Goal: Transaction & Acquisition: Purchase product/service

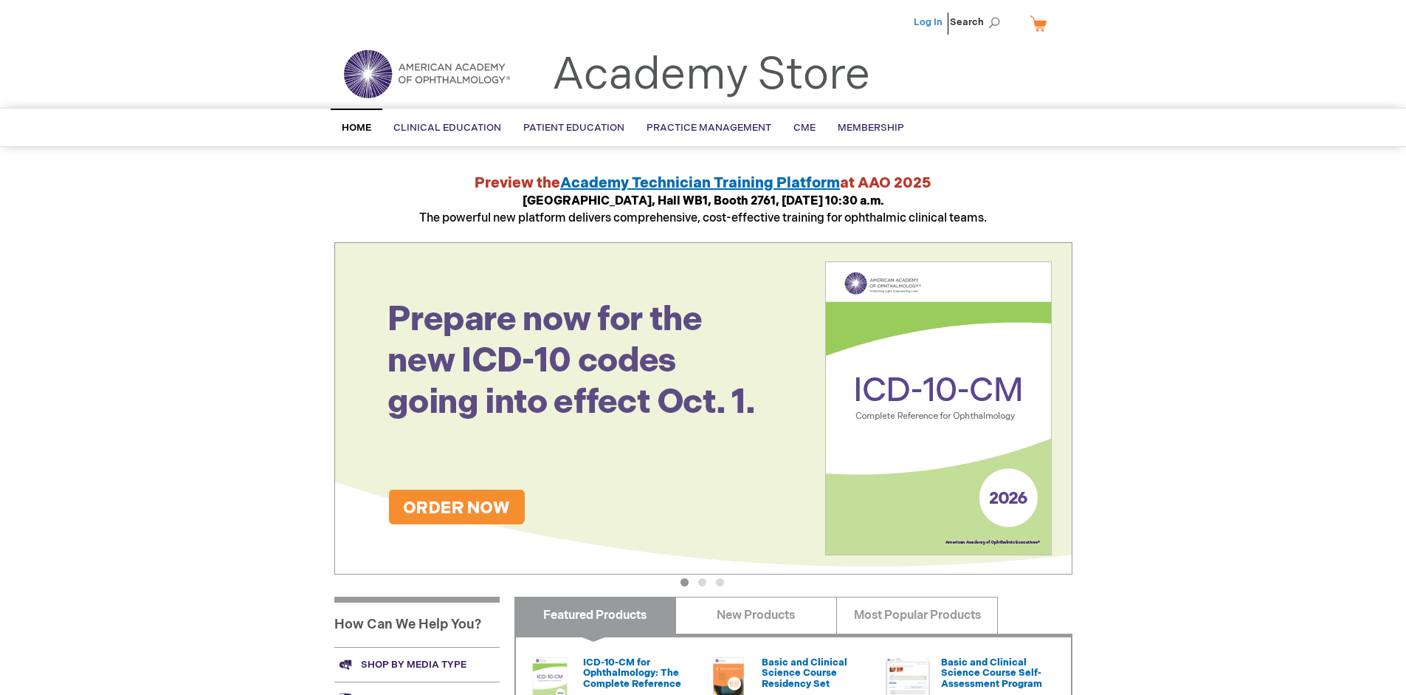
click at [930, 22] on link "Log In" at bounding box center [928, 22] width 29 height 12
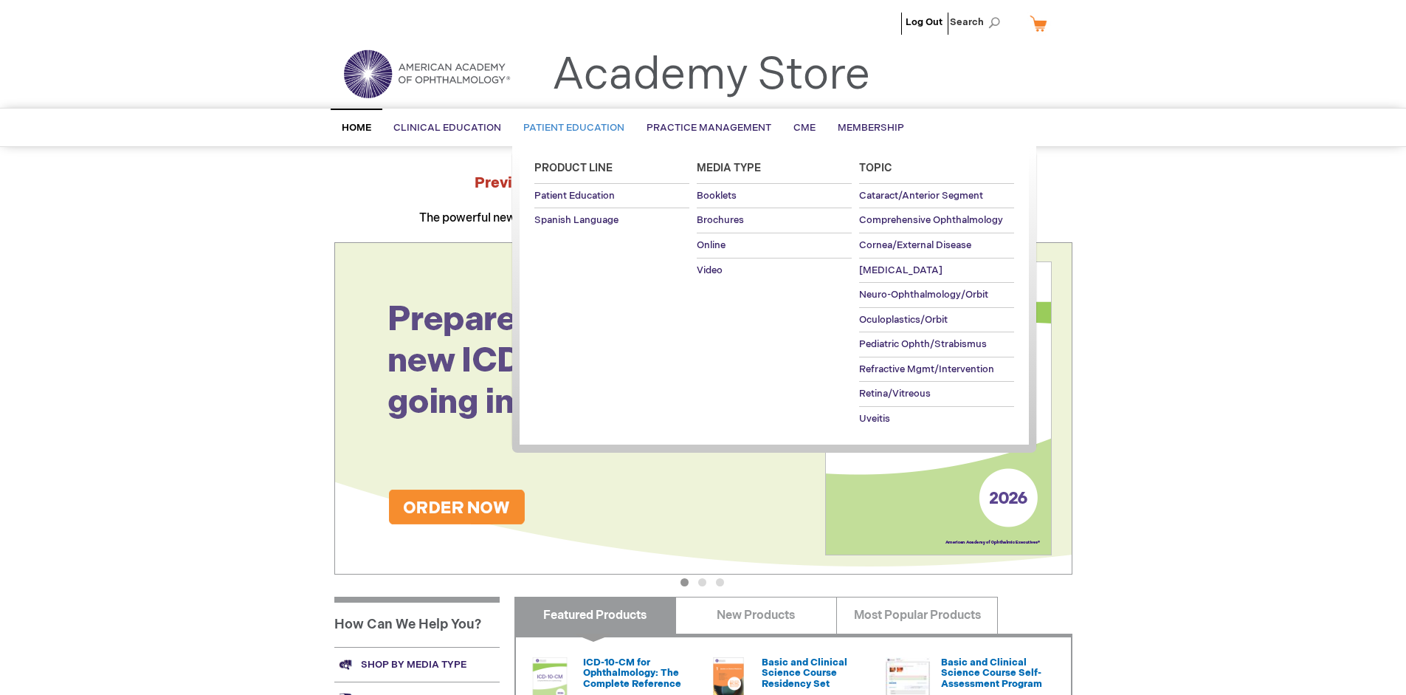
click at [570, 128] on span "Patient Education" at bounding box center [573, 128] width 101 height 12
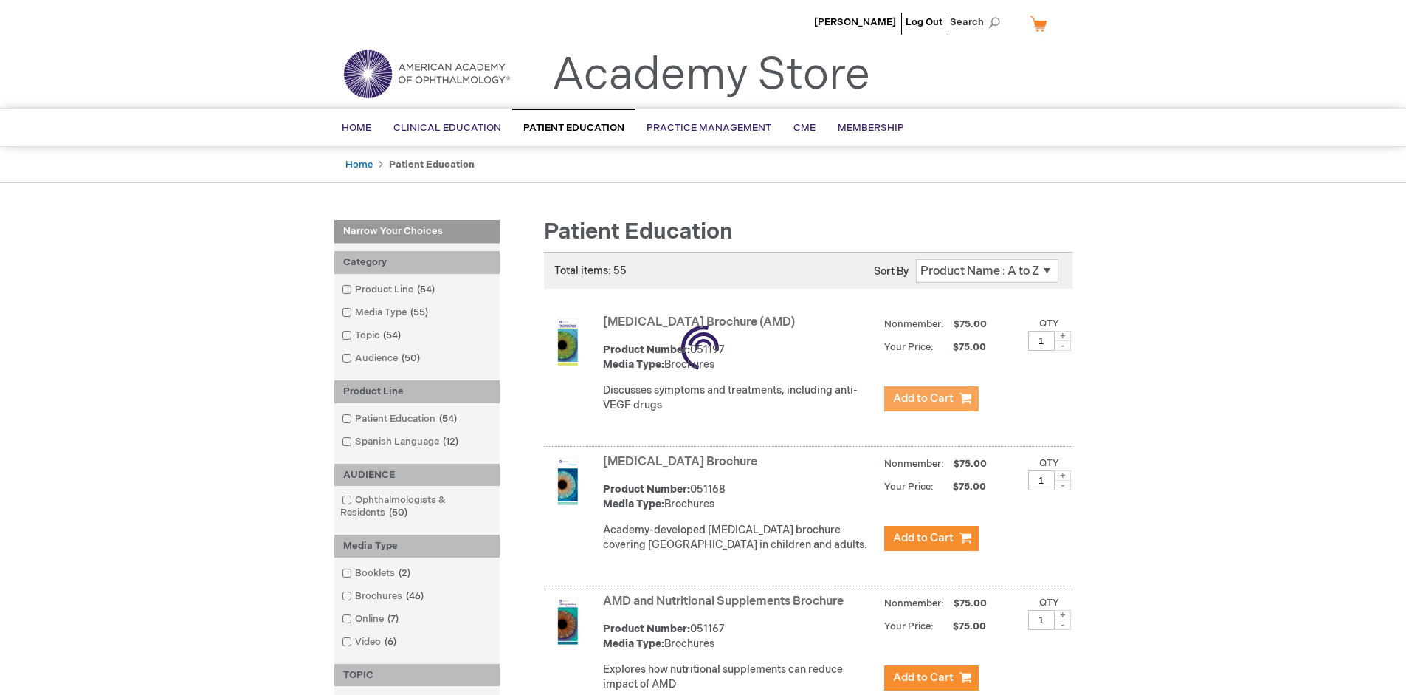
click at [931, 399] on span "Add to Cart" at bounding box center [923, 398] width 61 height 14
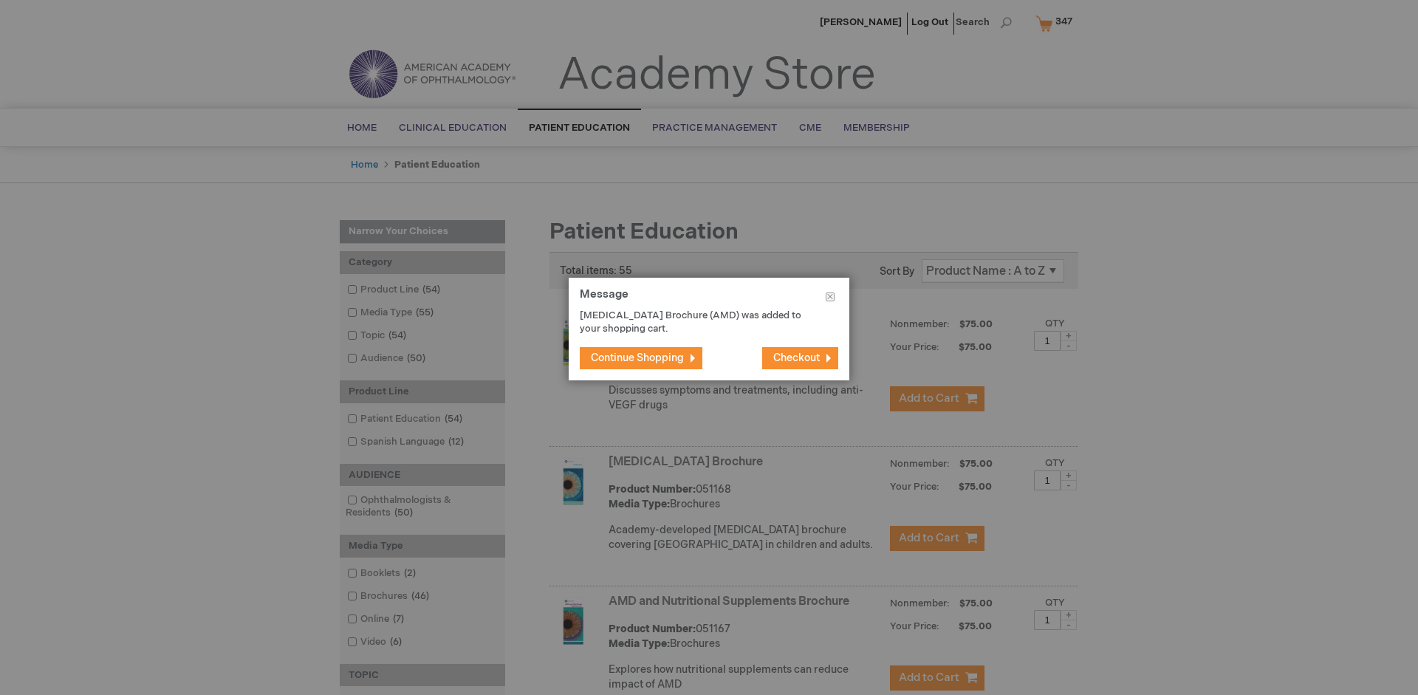
click at [637, 357] on span "Continue Shopping" at bounding box center [637, 357] width 93 height 13
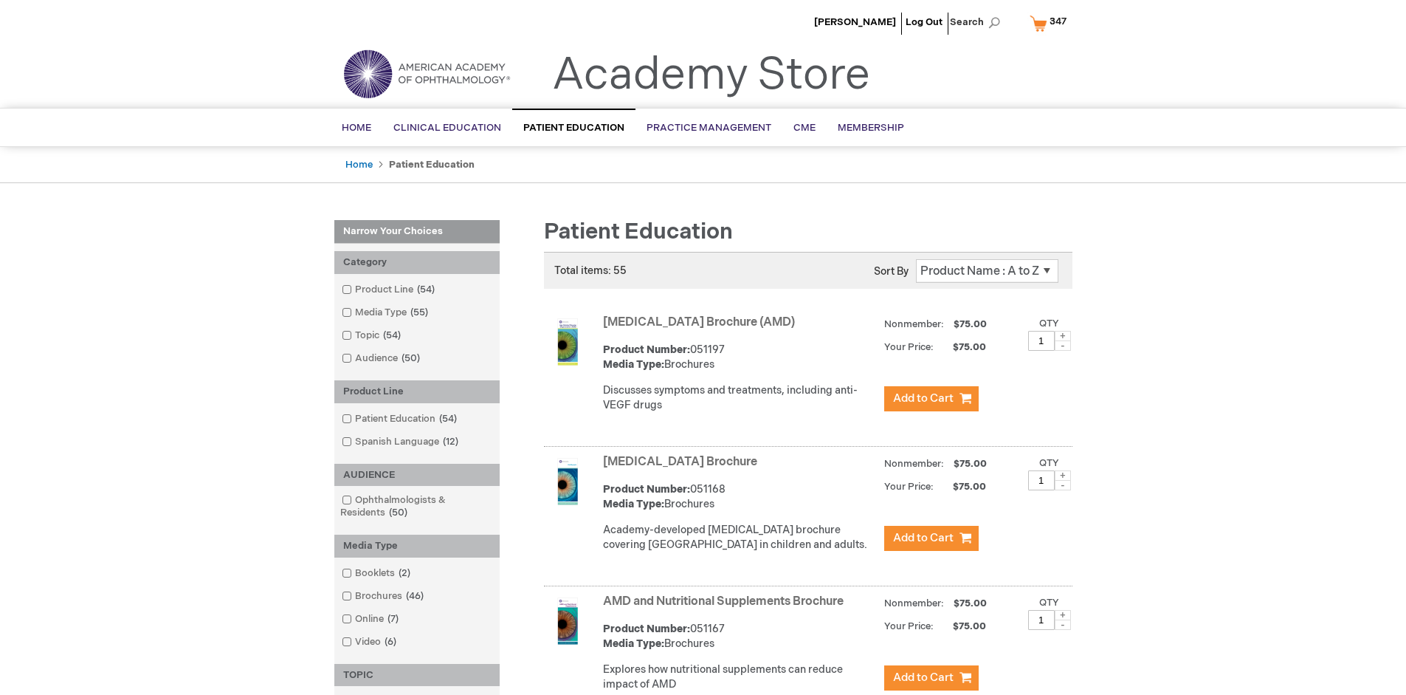
click at [726, 608] on link "AMD and Nutritional Supplements Brochure" at bounding box center [723, 601] width 241 height 14
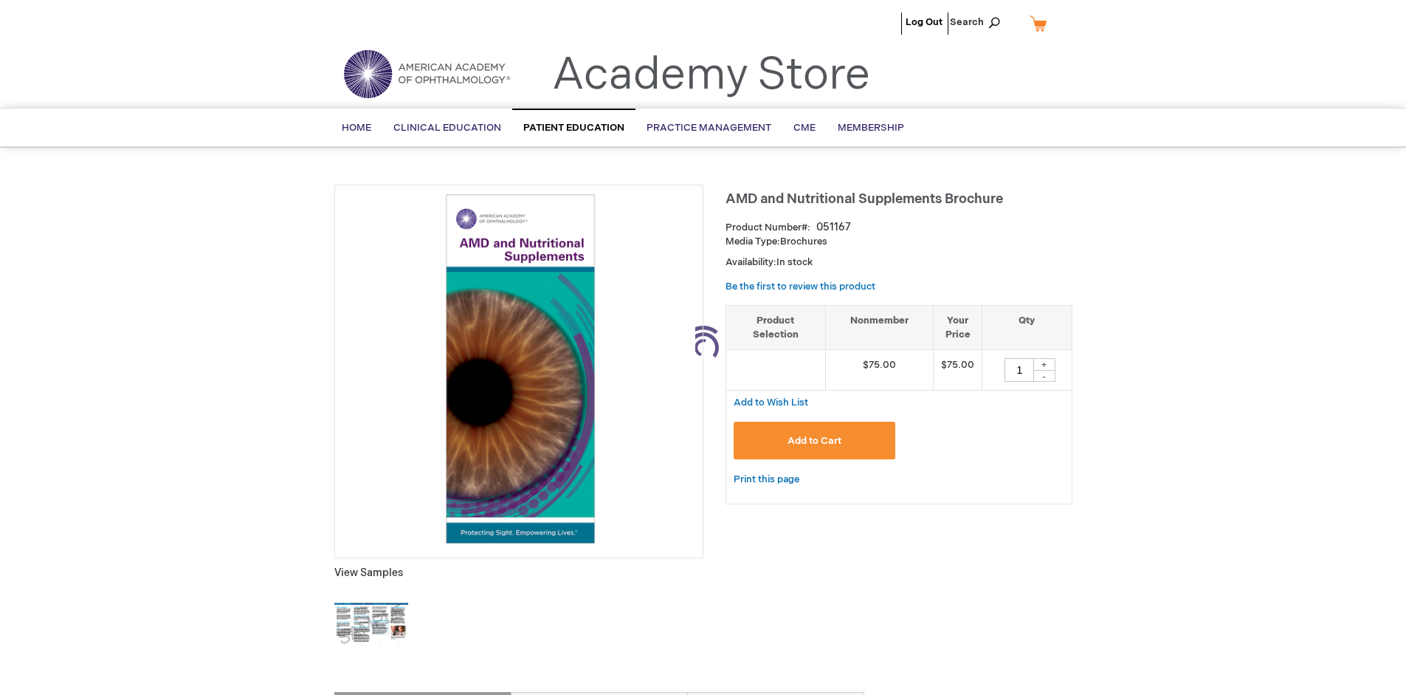
type input "1"
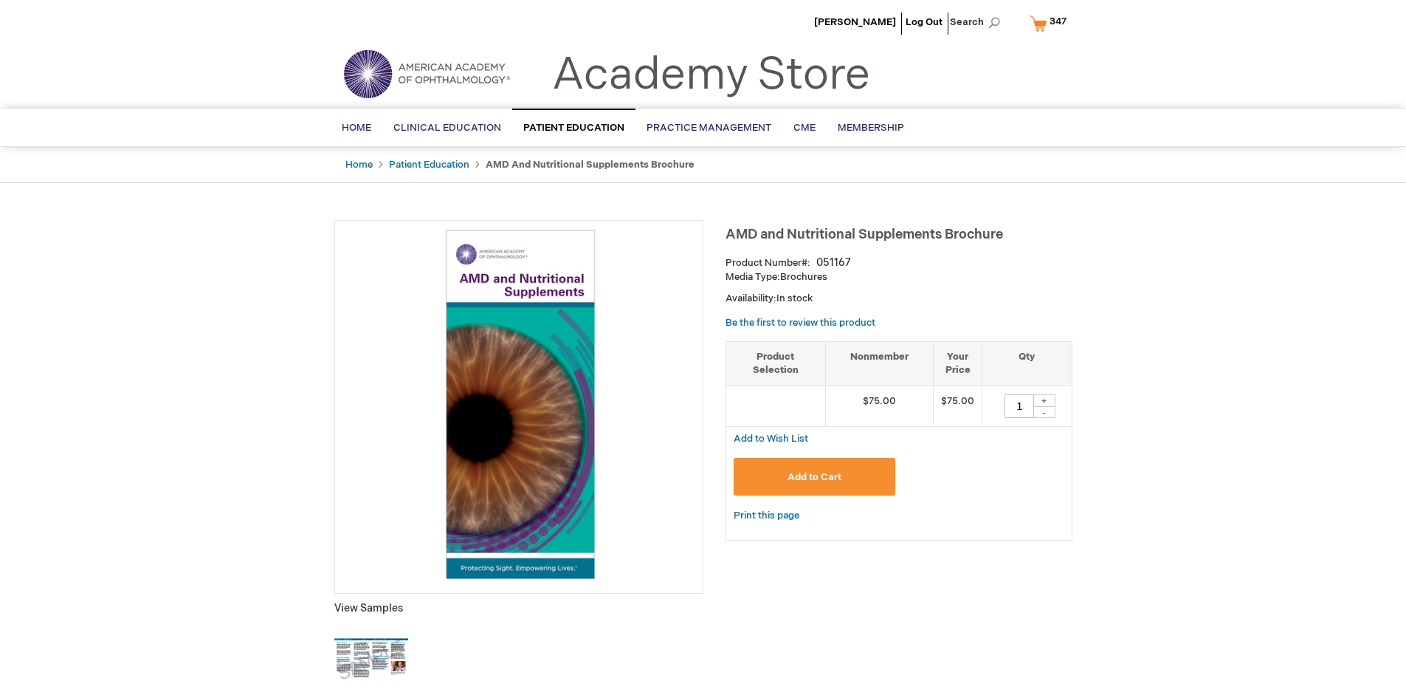
click at [814, 476] on span "Add to Cart" at bounding box center [815, 477] width 54 height 12
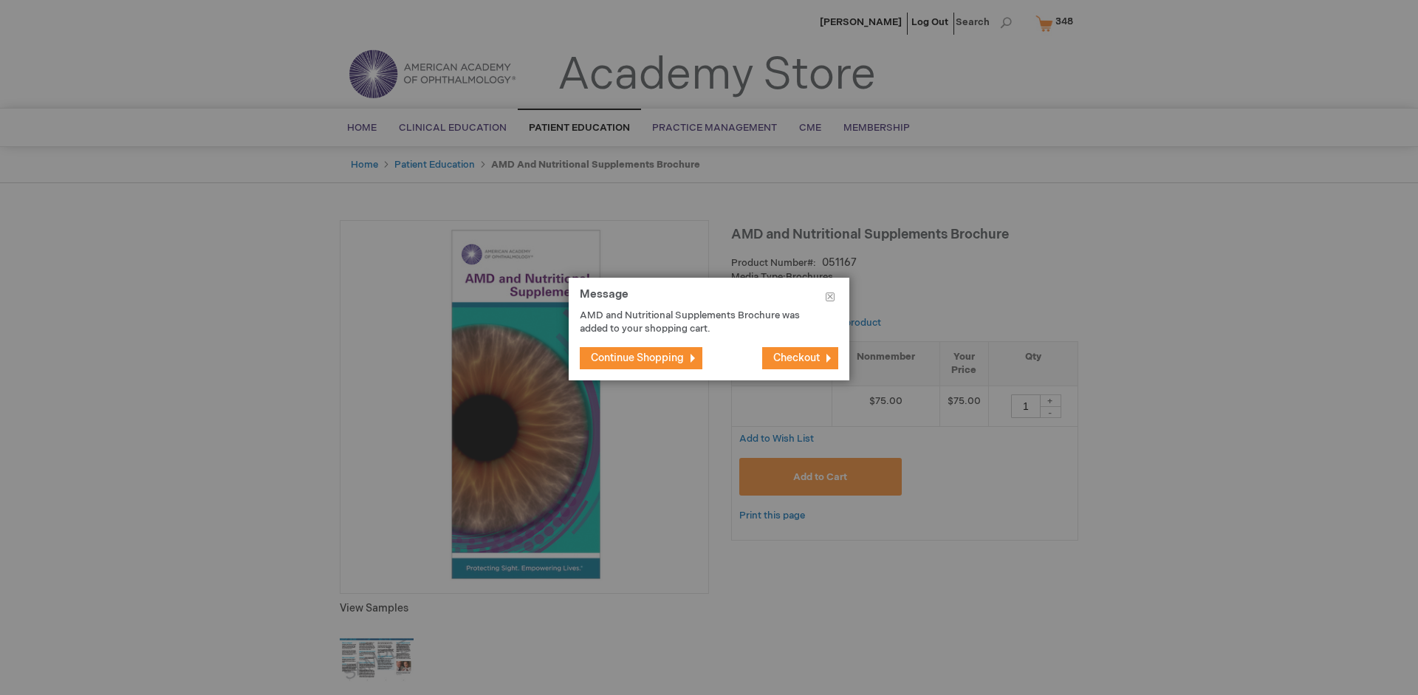
click at [637, 357] on span "Continue Shopping" at bounding box center [637, 357] width 93 height 13
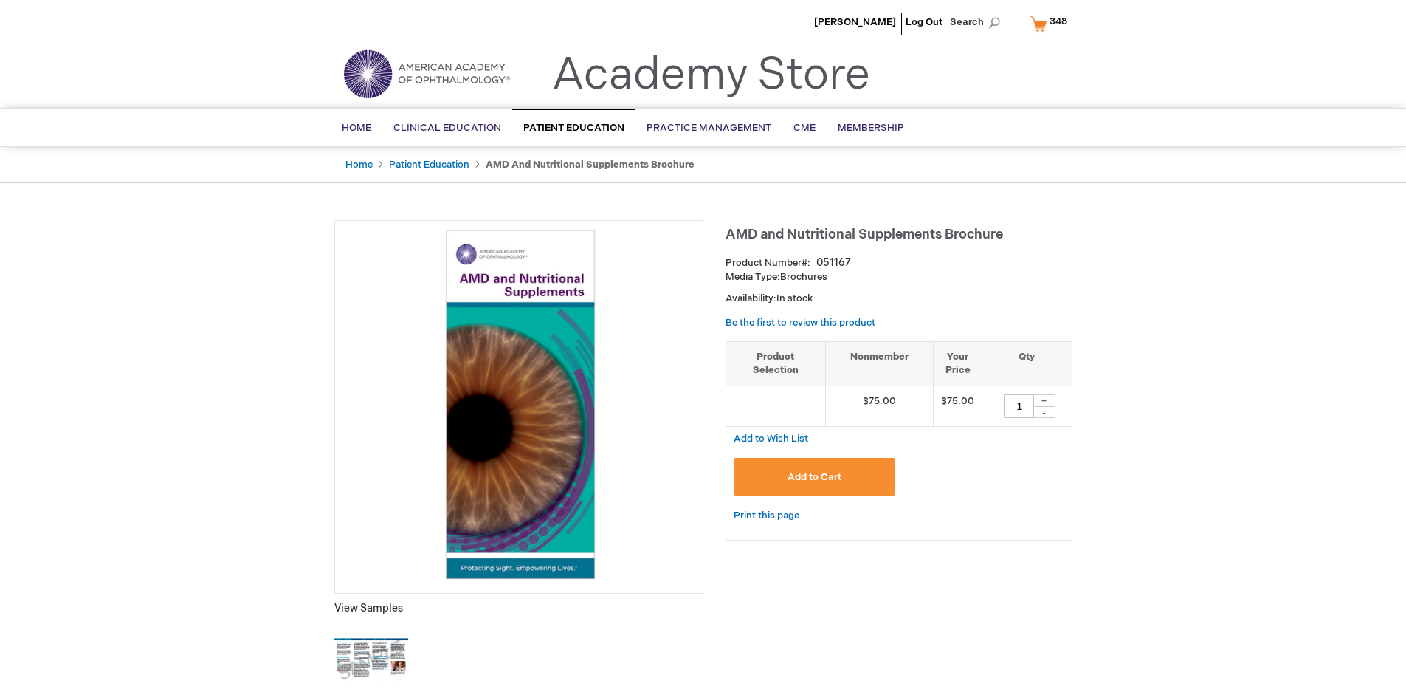
click at [1051, 23] on span "348" at bounding box center [1059, 22] width 18 height 12
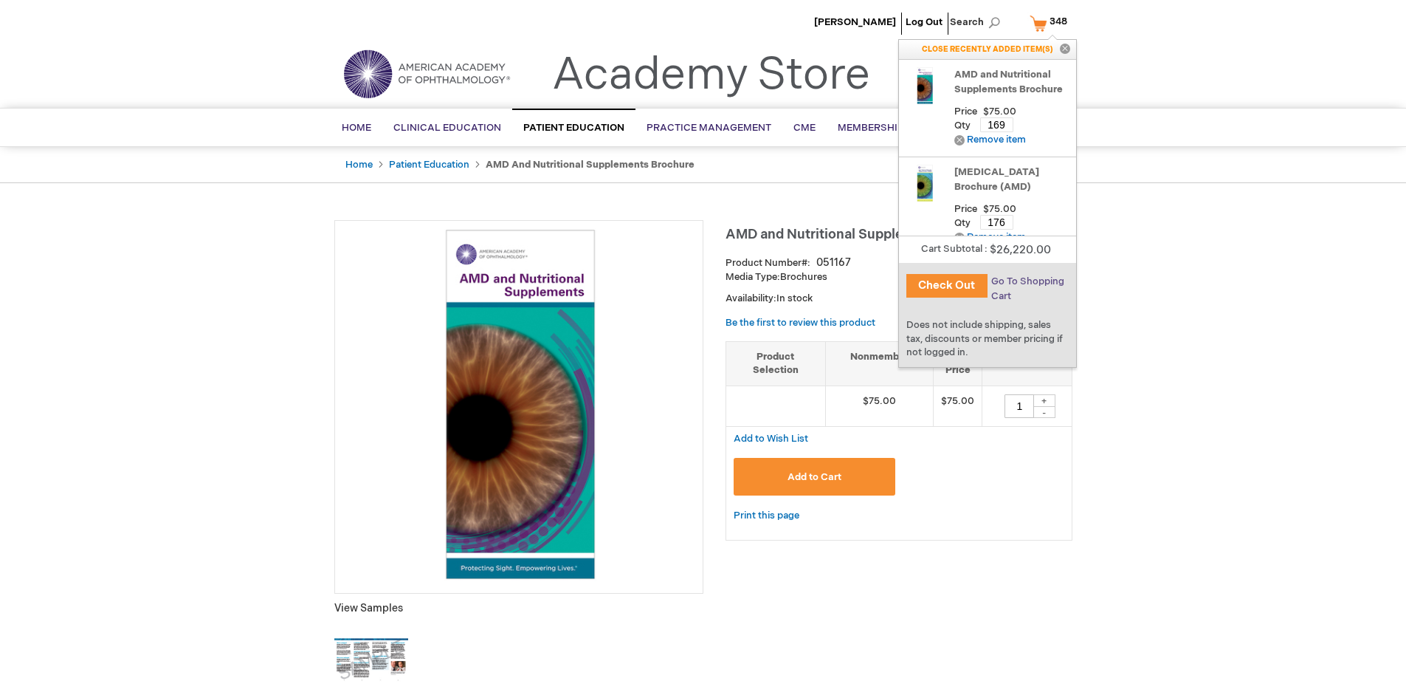
click at [1027, 281] on span "Go To Shopping Cart" at bounding box center [1028, 288] width 73 height 27
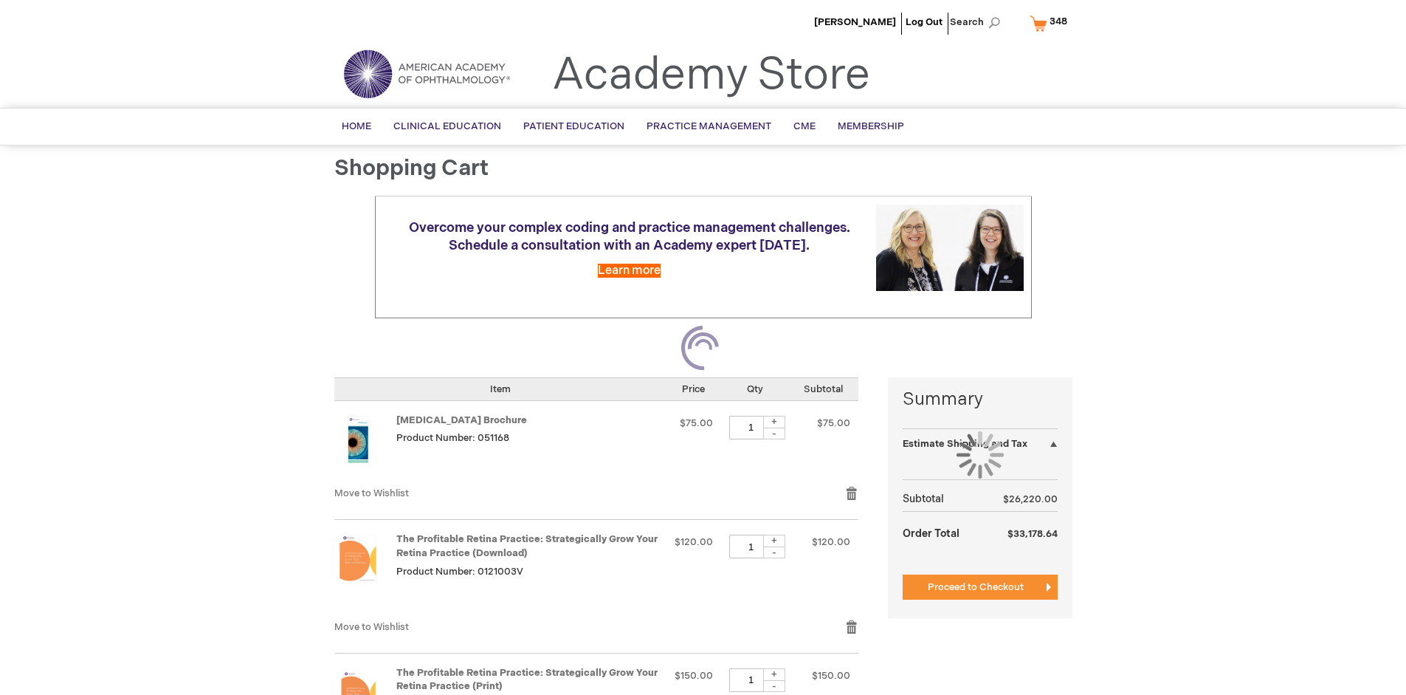
select select "US"
select select "41"
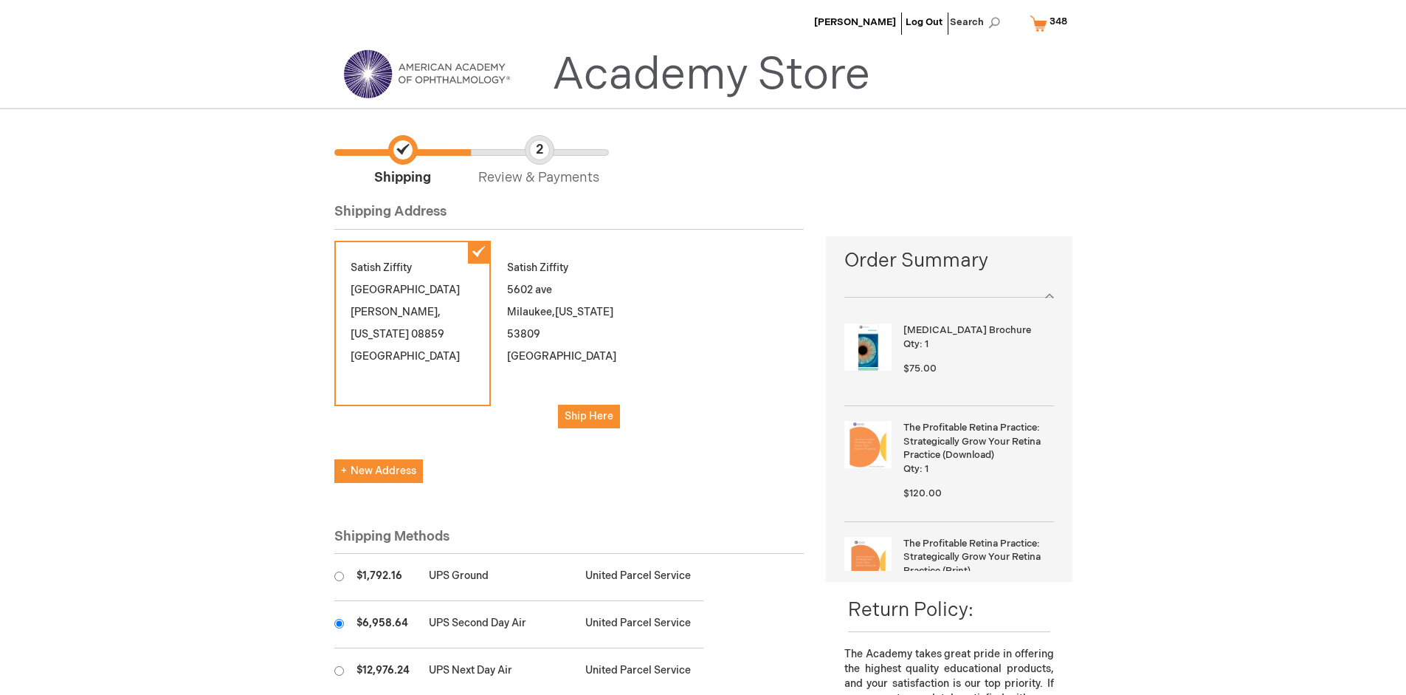
click at [339, 623] on input "radio" at bounding box center [339, 624] width 10 height 10
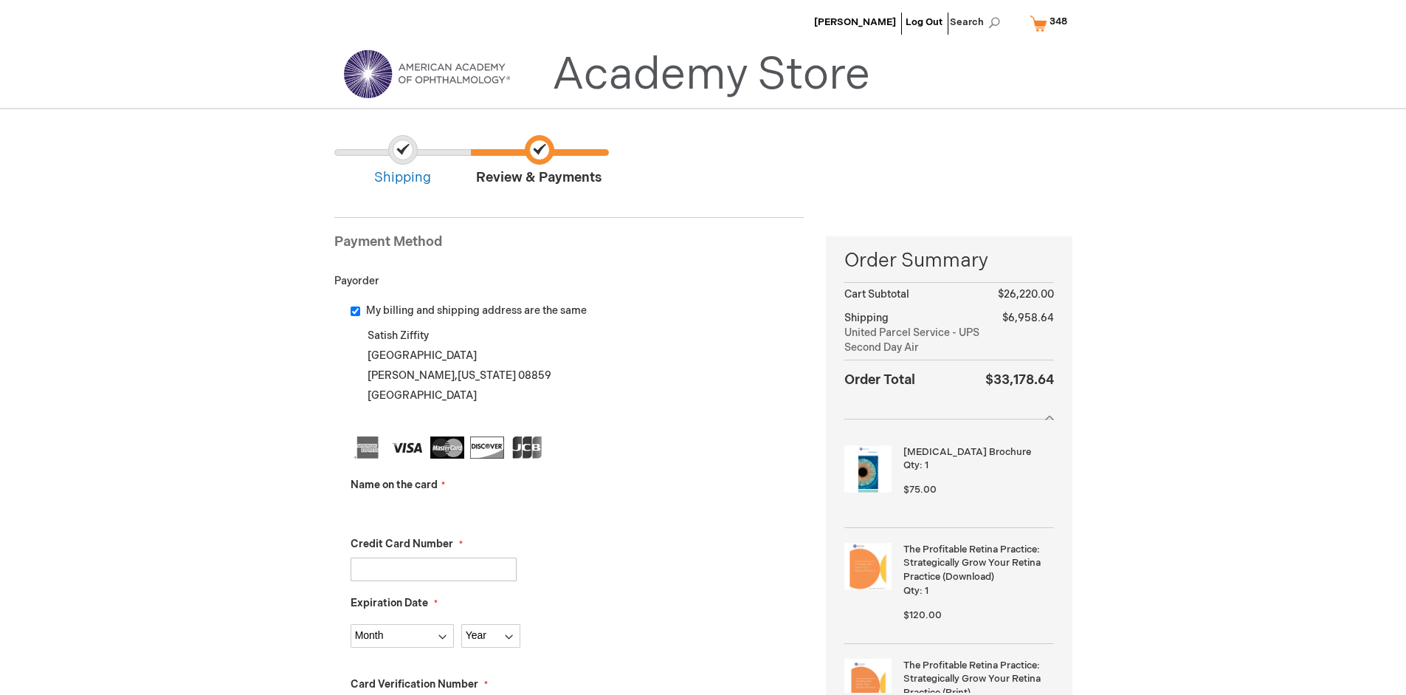
click at [433, 509] on input "Name on the card" at bounding box center [434, 510] width 166 height 24
